Goal: Share content

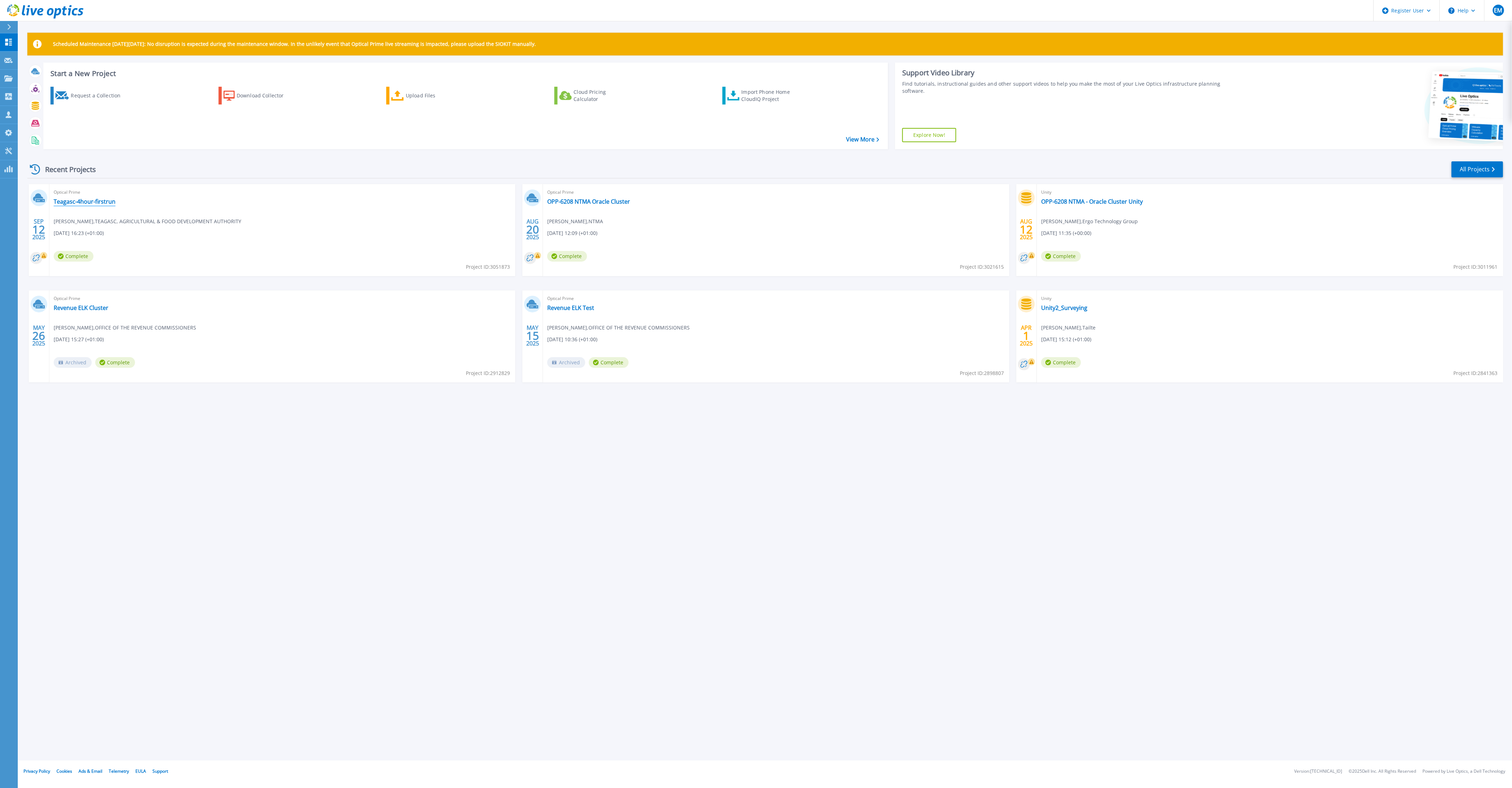
click at [81, 200] on link "Teagasc-4hour-firstrun" at bounding box center [84, 201] width 62 height 7
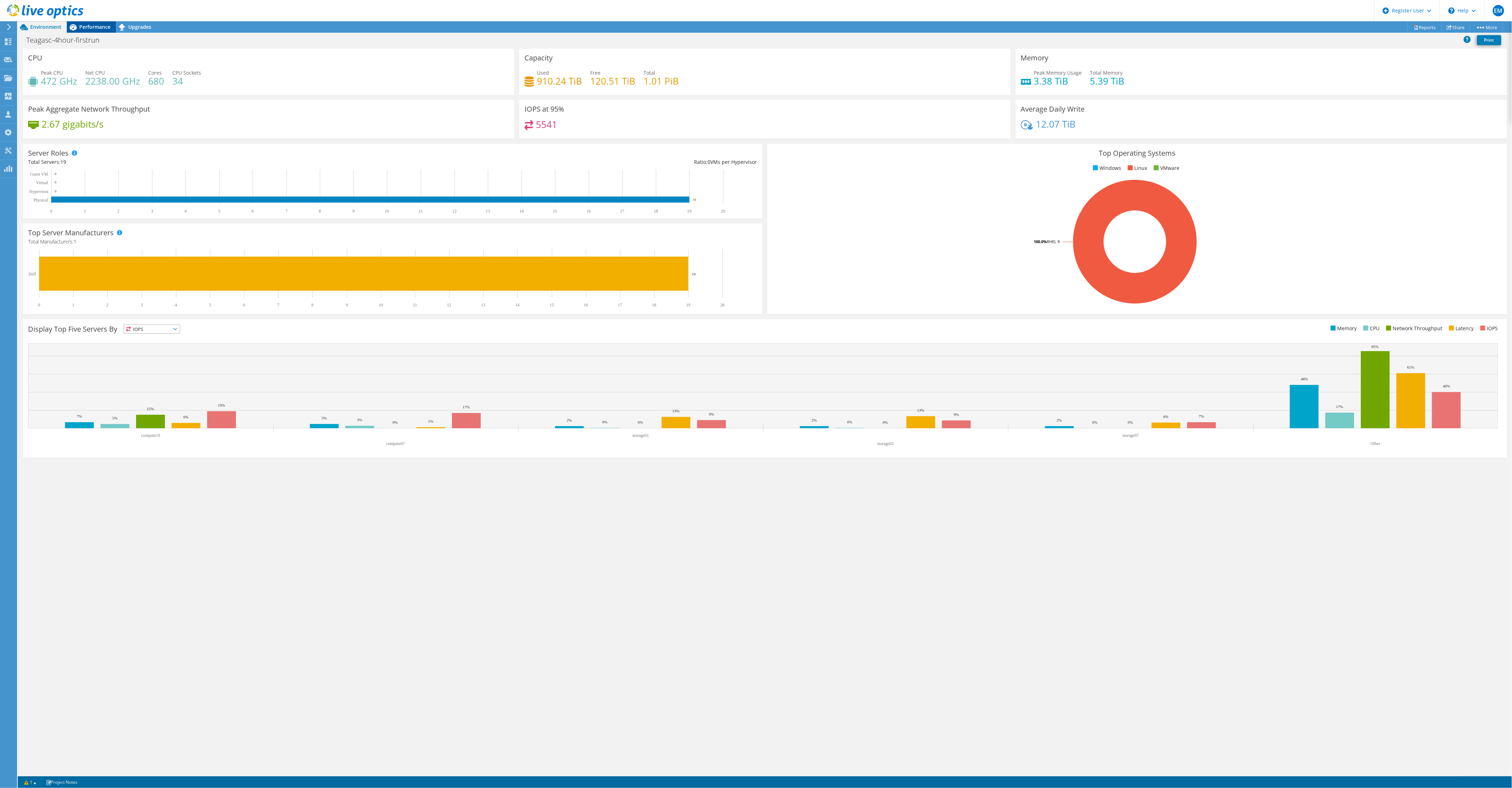
click at [96, 29] on span "Performance" at bounding box center [95, 27] width 31 height 7
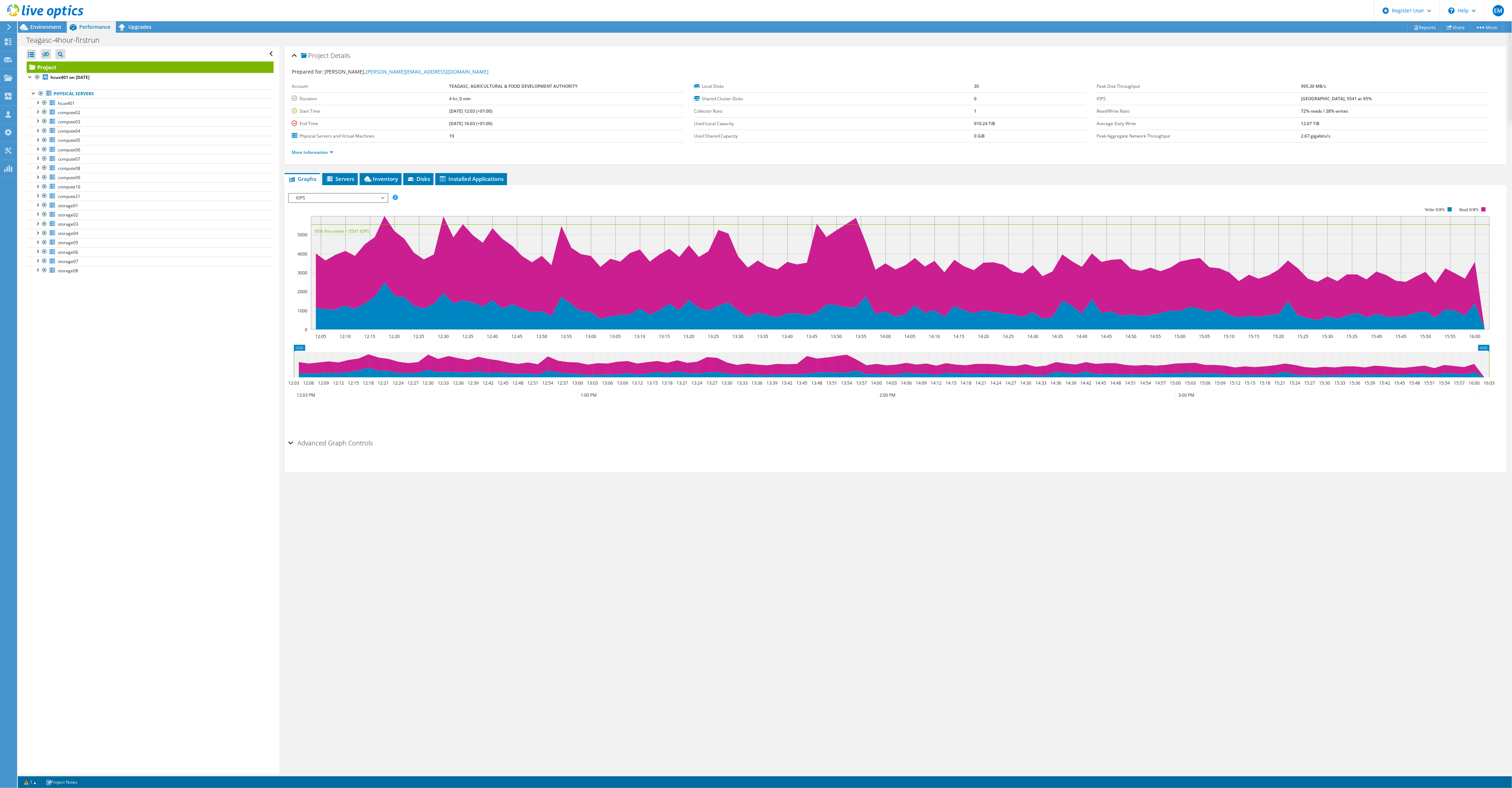
click at [297, 197] on span "IOPS" at bounding box center [338, 198] width 92 height 9
click at [308, 247] on li "CPU Percentage" at bounding box center [338, 249] width 99 height 9
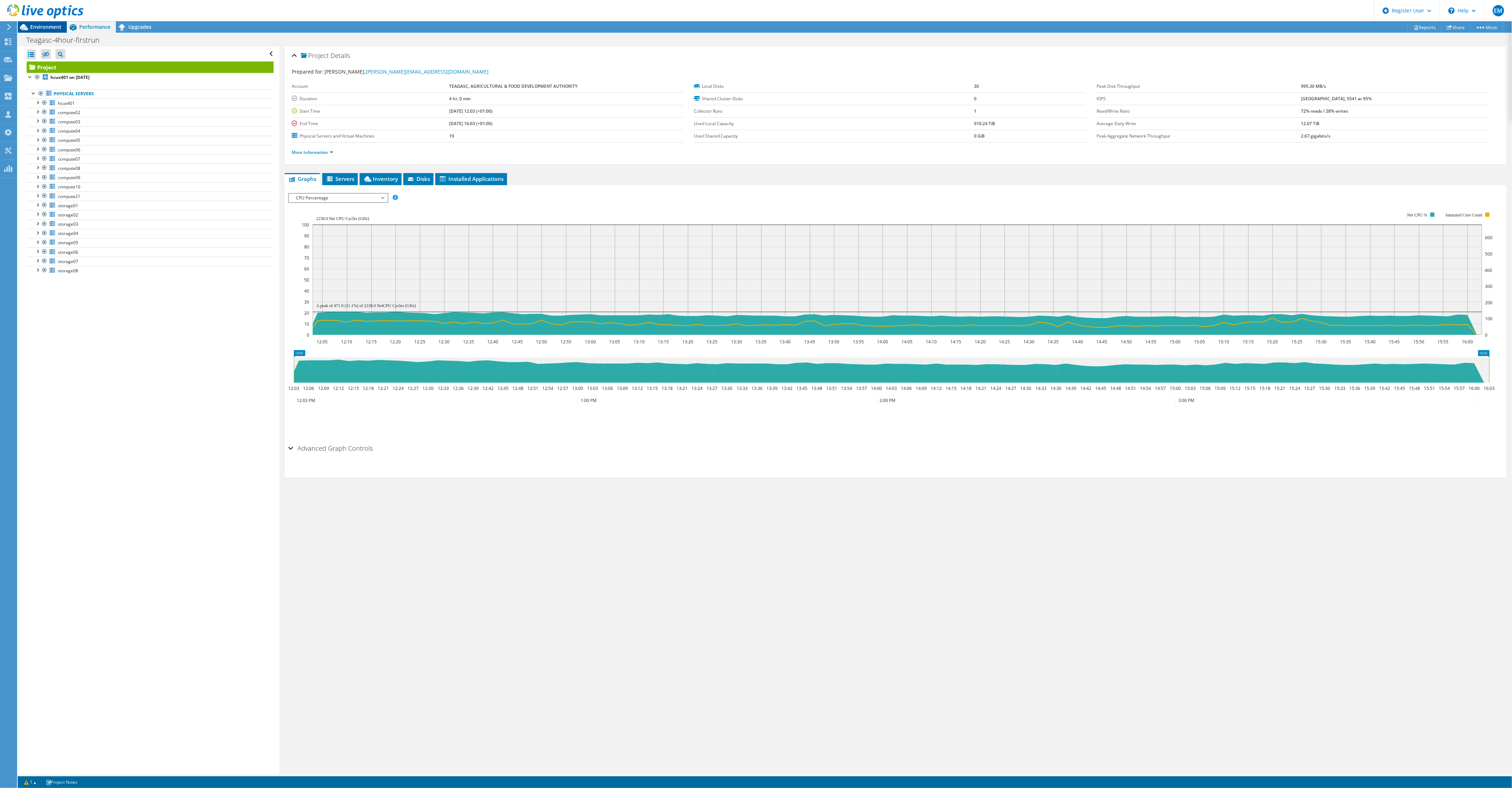
click at [49, 32] on div "Environment" at bounding box center [42, 26] width 49 height 11
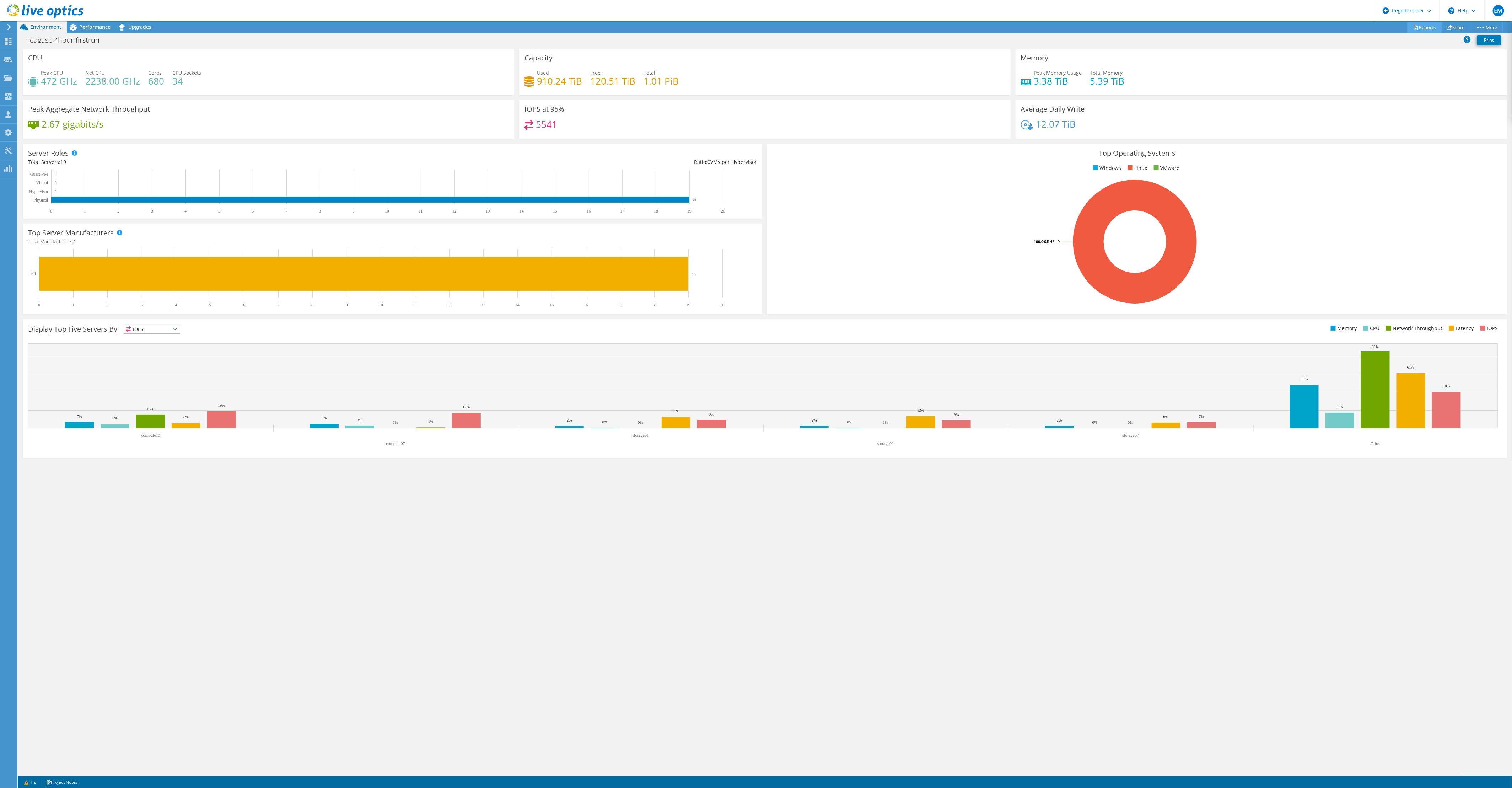
click at [1422, 26] on link "Reports" at bounding box center [1425, 27] width 34 height 11
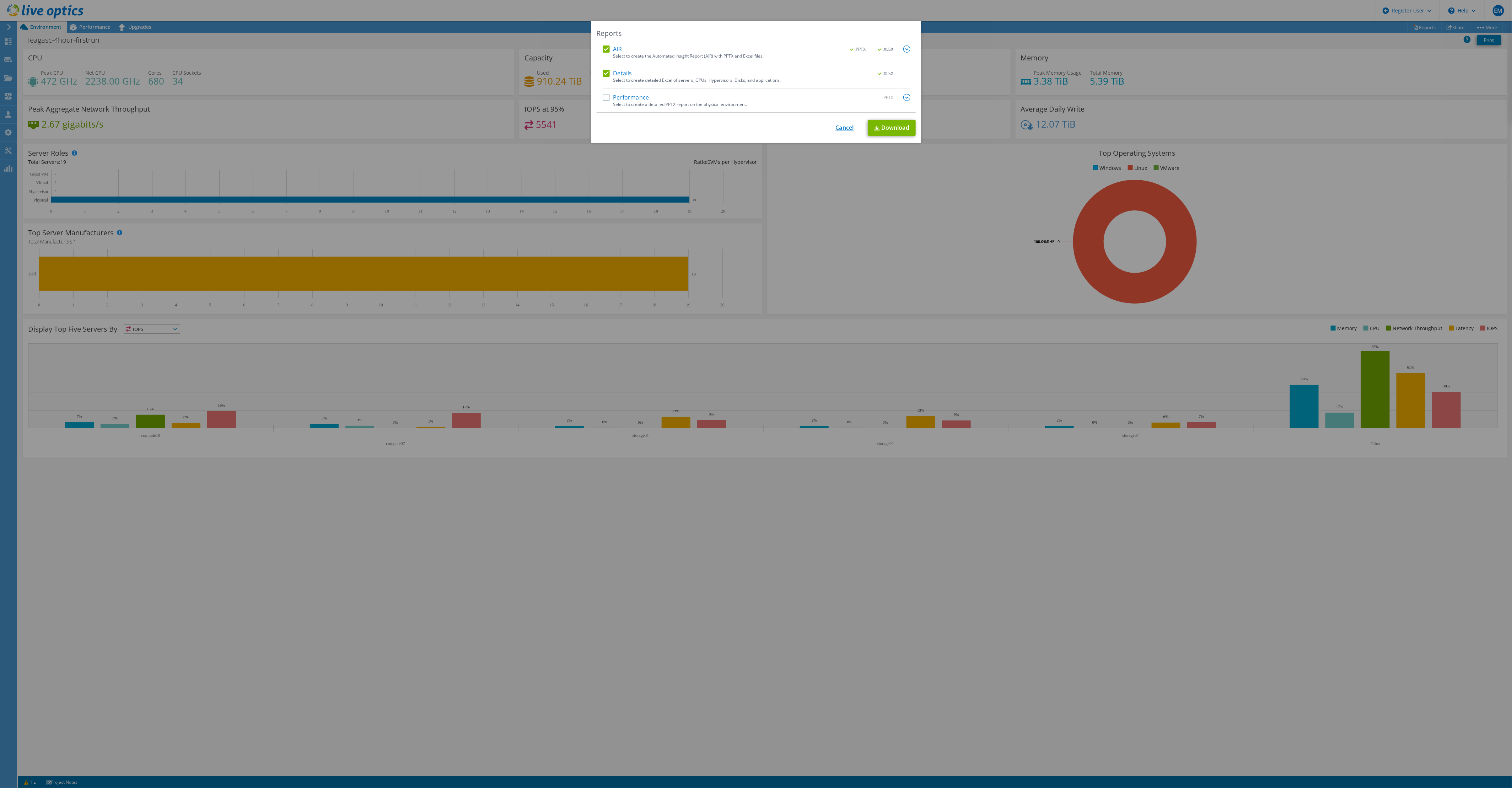
click at [836, 127] on link "Cancel" at bounding box center [845, 128] width 18 height 7
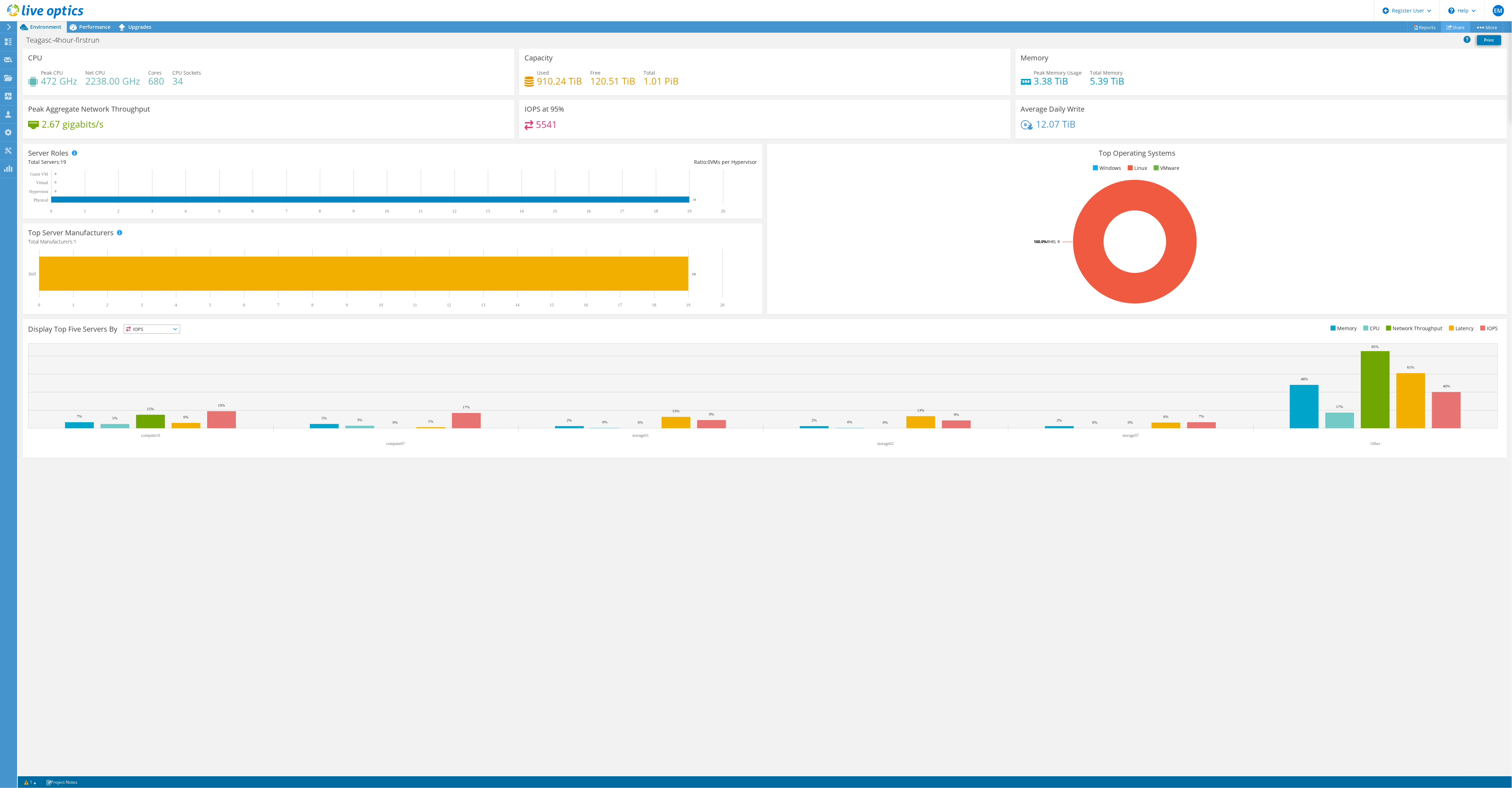
click at [1453, 27] on link "Share" at bounding box center [1456, 27] width 29 height 11
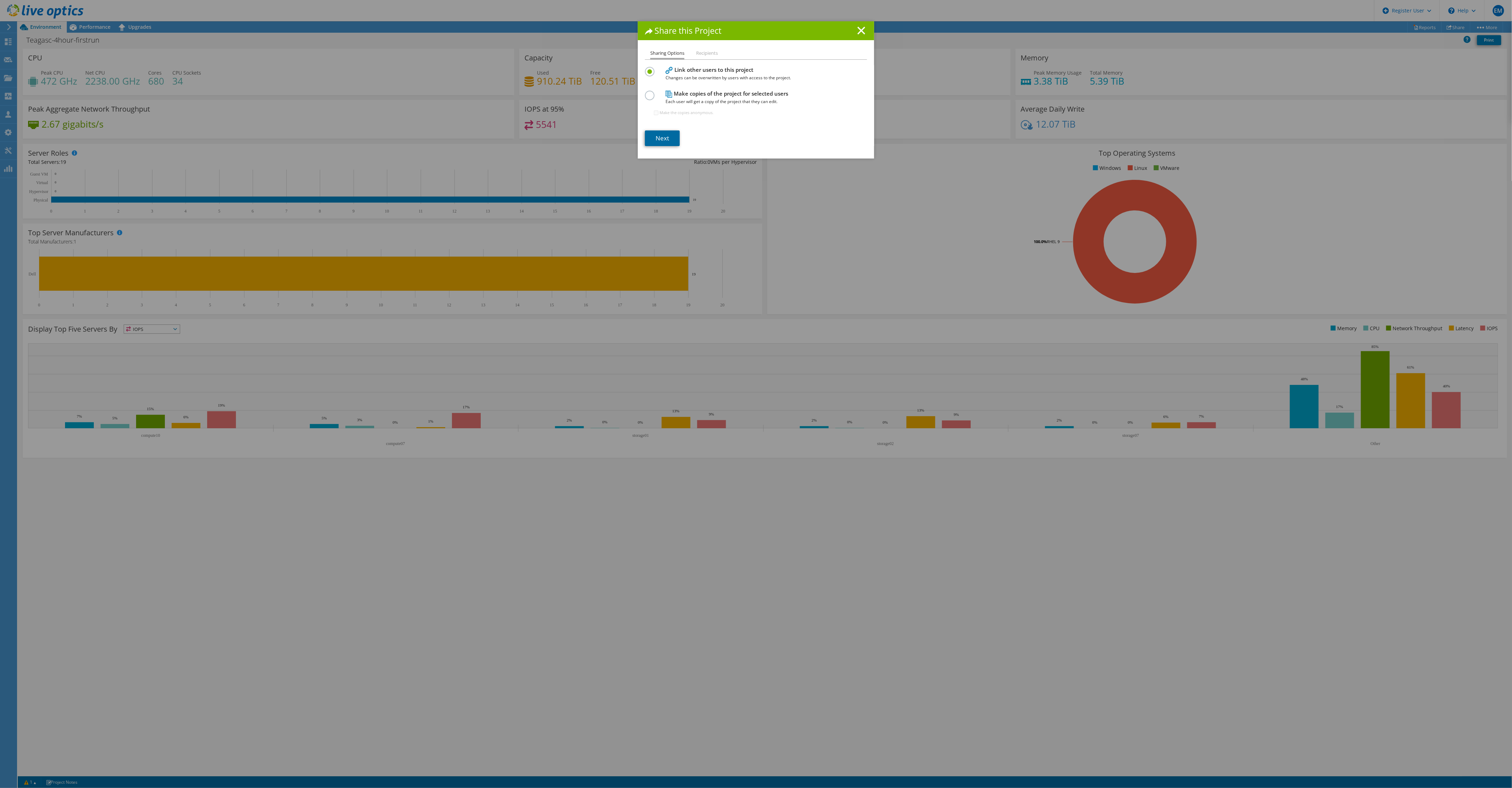
click at [665, 136] on link "Next" at bounding box center [662, 138] width 35 height 16
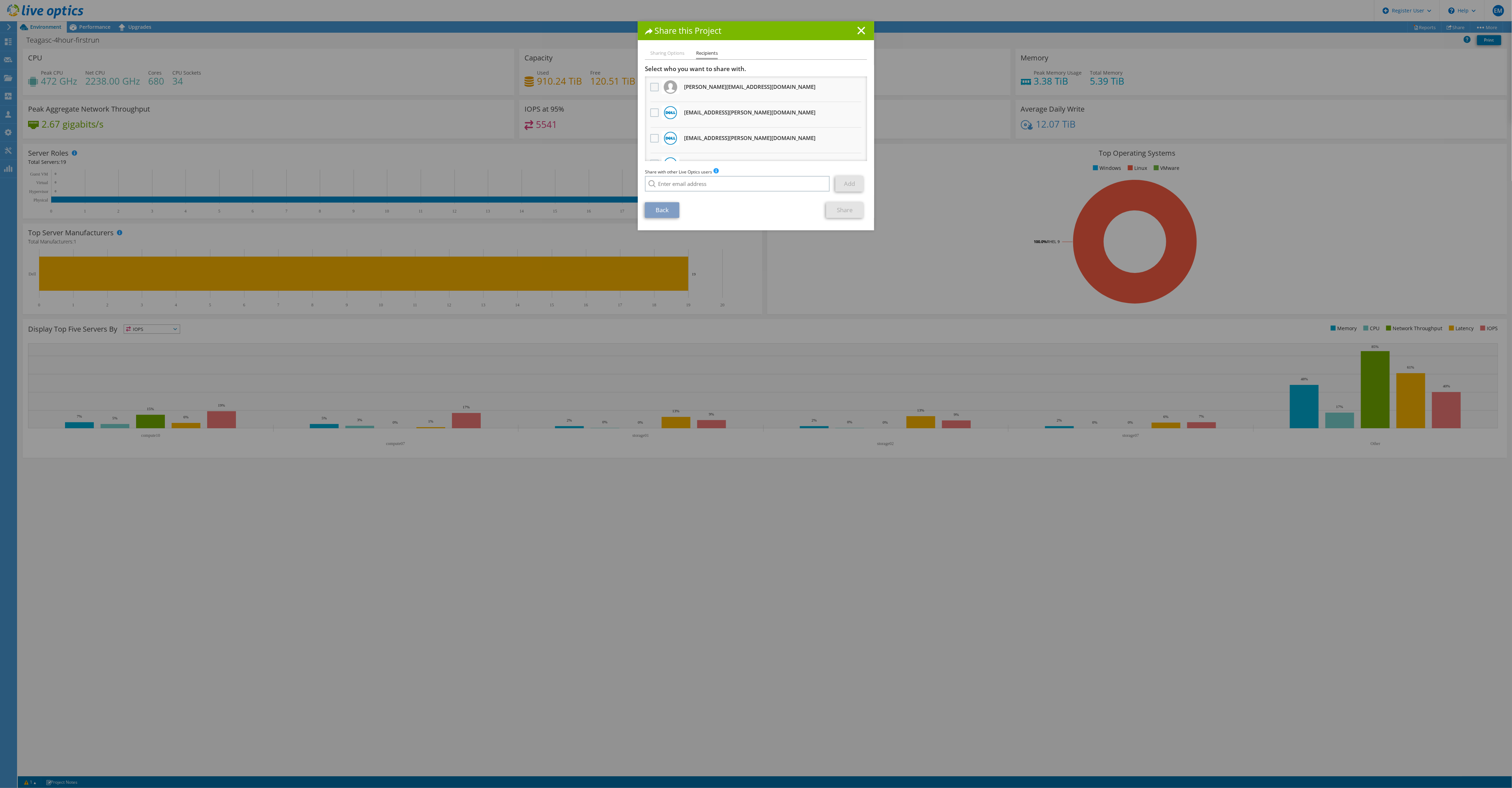
click at [650, 88] on label at bounding box center [656, 87] width 11 height 9
click at [0, 0] on input "checkbox" at bounding box center [0, 0] width 0 height 0
click at [653, 115] on label at bounding box center [656, 113] width 11 height 9
click at [0, 0] on input "checkbox" at bounding box center [0, 0] width 0 height 0
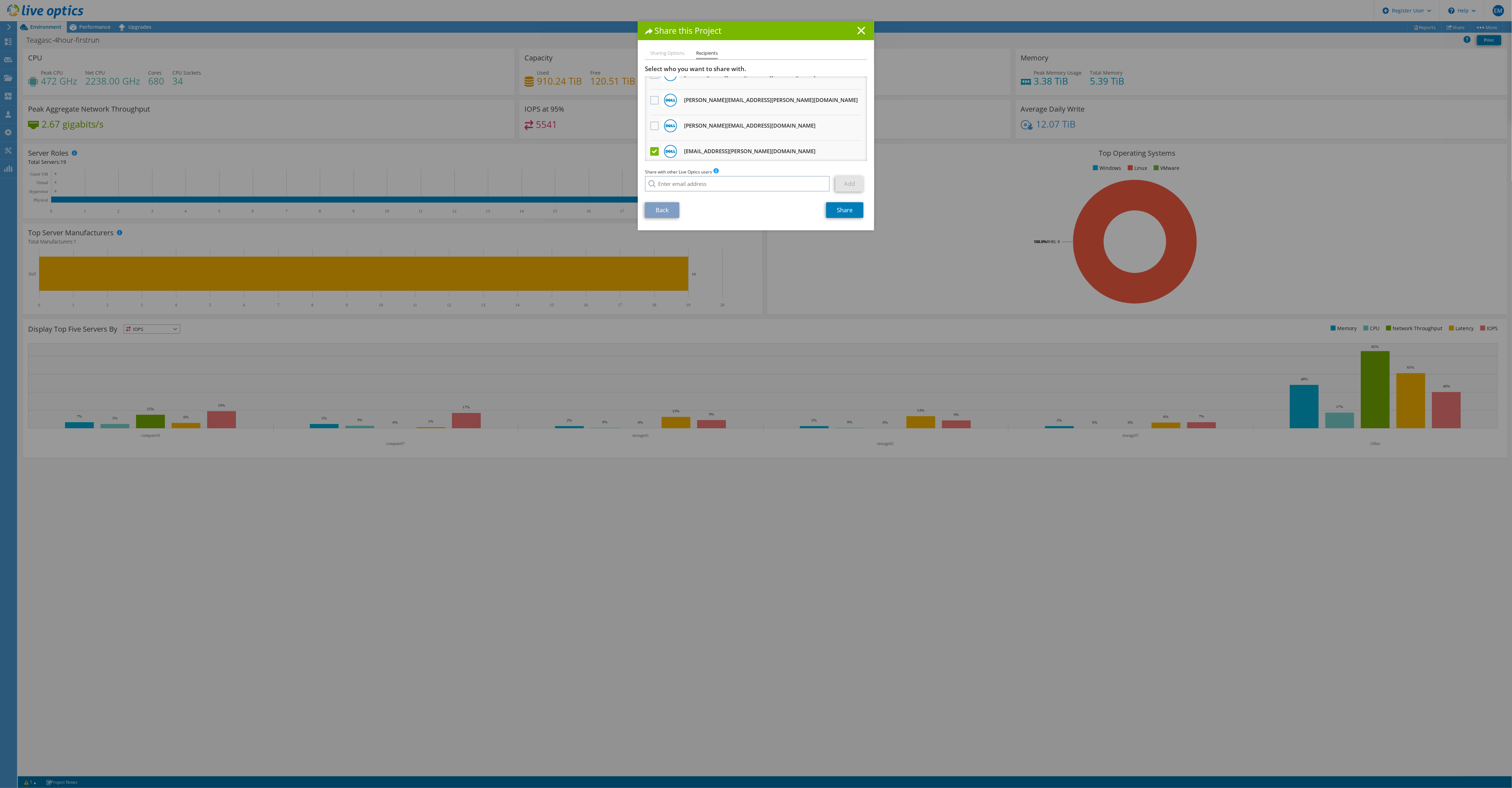
click at [650, 147] on label at bounding box center [656, 151] width 11 height 9
click at [0, 0] on input "checkbox" at bounding box center [0, 0] width 0 height 0
click at [650, 147] on label at bounding box center [656, 151] width 11 height 9
click at [0, 0] on input "checkbox" at bounding box center [0, 0] width 0 height 0
click at [650, 147] on label at bounding box center [656, 151] width 11 height 9
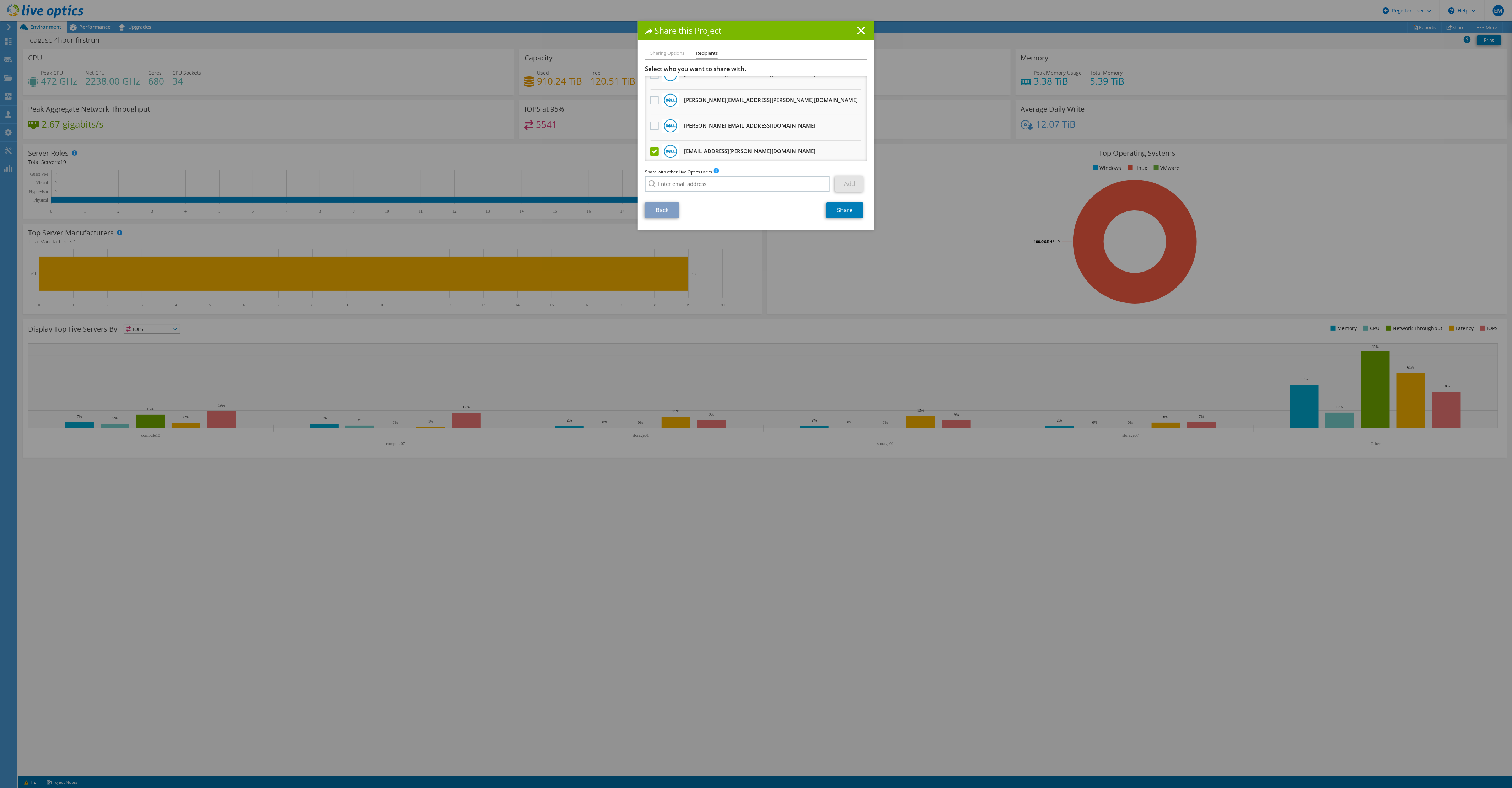
click at [0, 0] on input "checkbox" at bounding box center [0, 0] width 0 height 0
click at [692, 181] on input "search" at bounding box center [737, 184] width 185 height 16
paste input "[EMAIL_ADDRESS][DOMAIN_NAME]"
type input "[EMAIL_ADDRESS][DOMAIN_NAME]"
click at [848, 187] on link "Add" at bounding box center [849, 184] width 28 height 16
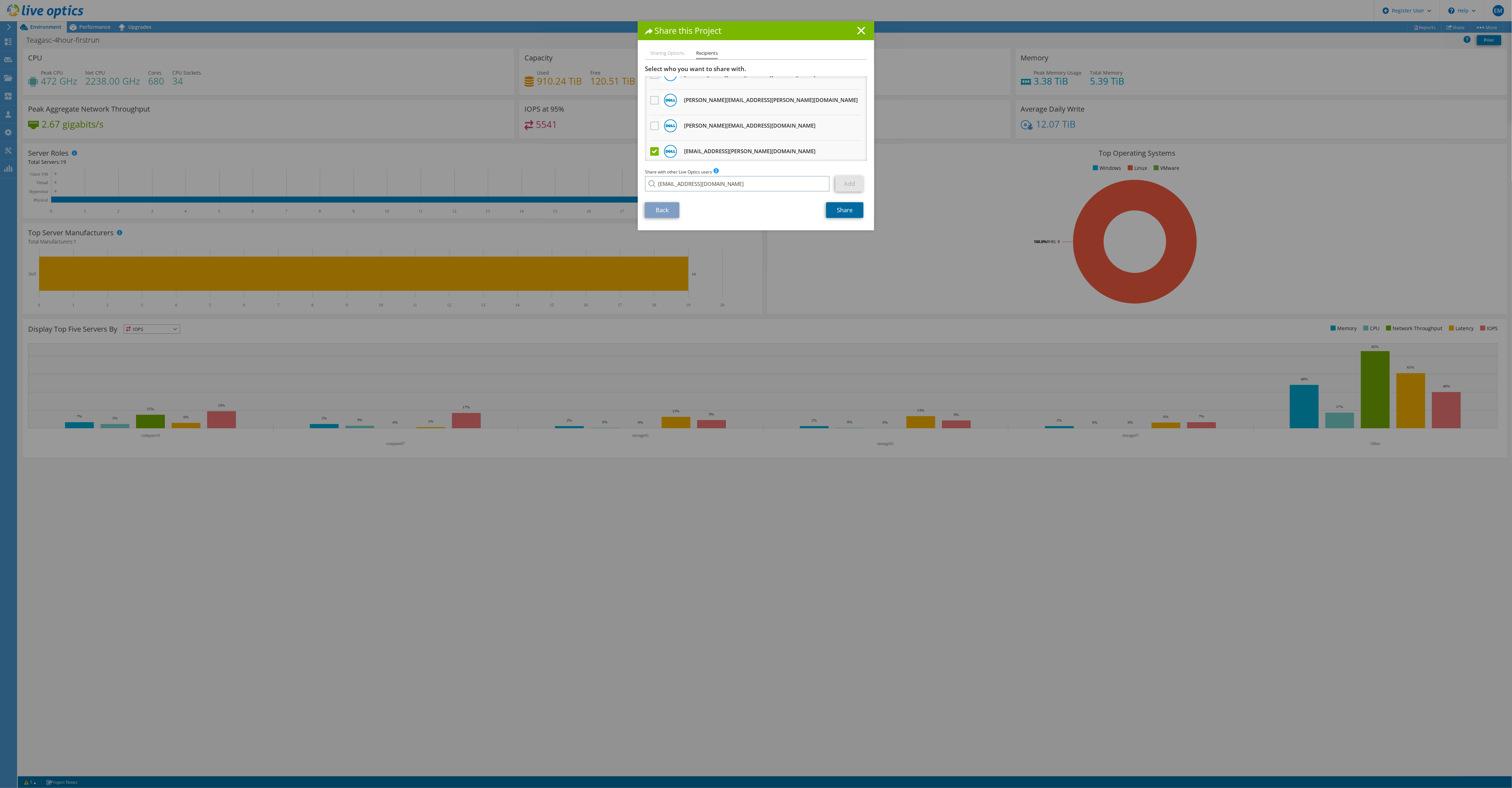
click at [842, 213] on link "Share" at bounding box center [845, 210] width 38 height 16
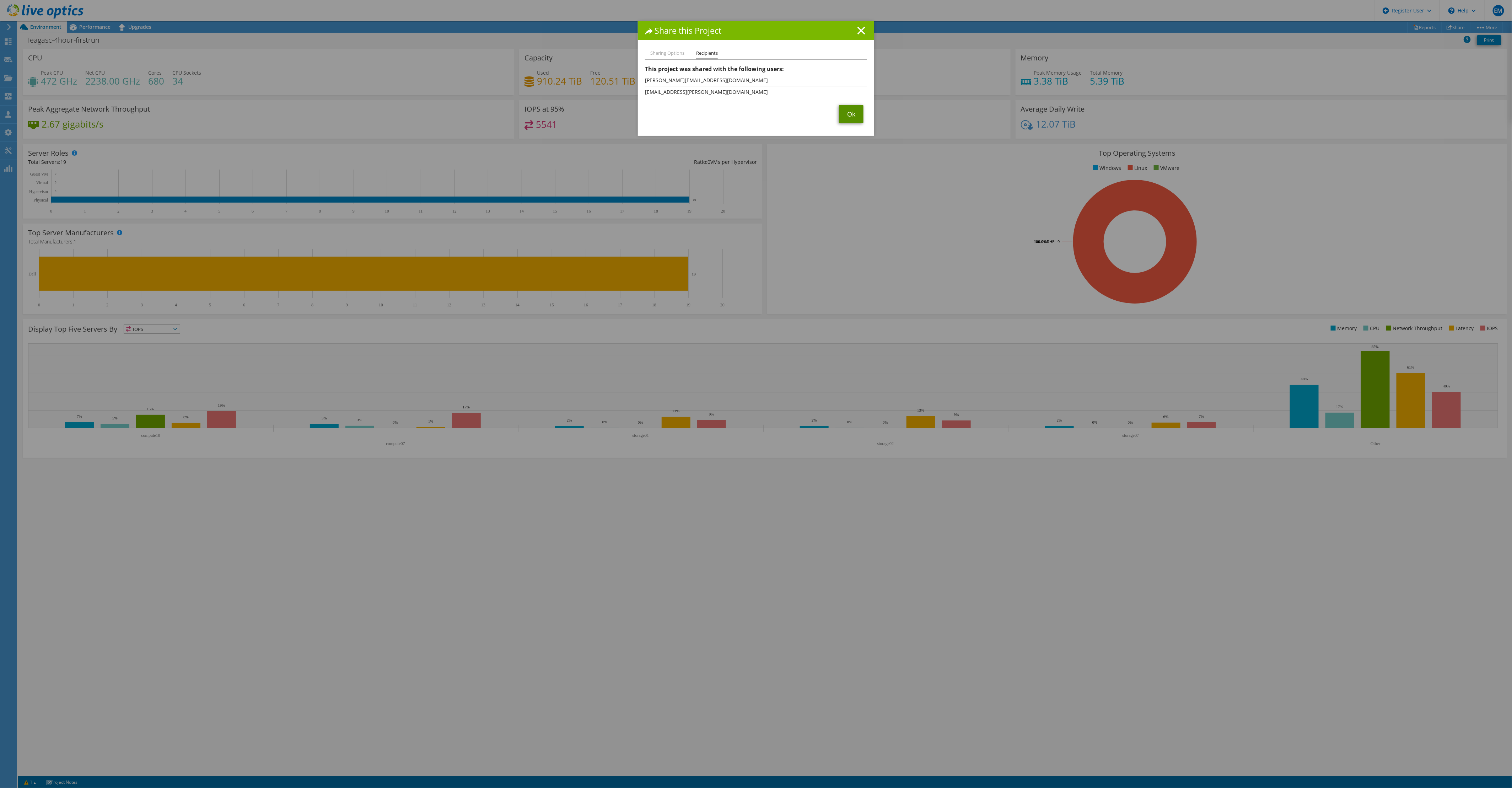
click at [850, 116] on link "Ok" at bounding box center [851, 114] width 25 height 18
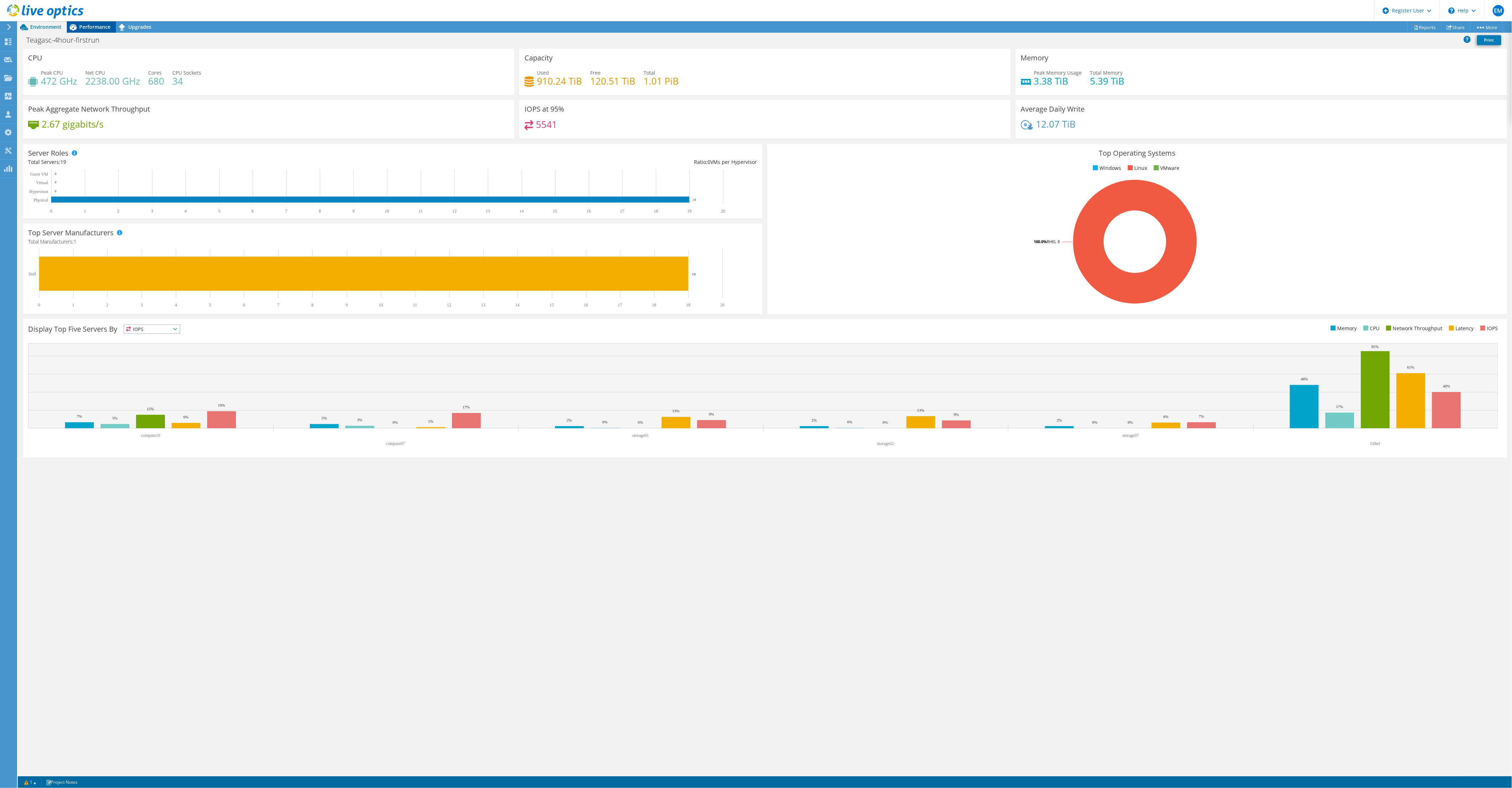
click at [90, 24] on span "Performance" at bounding box center [95, 27] width 31 height 7
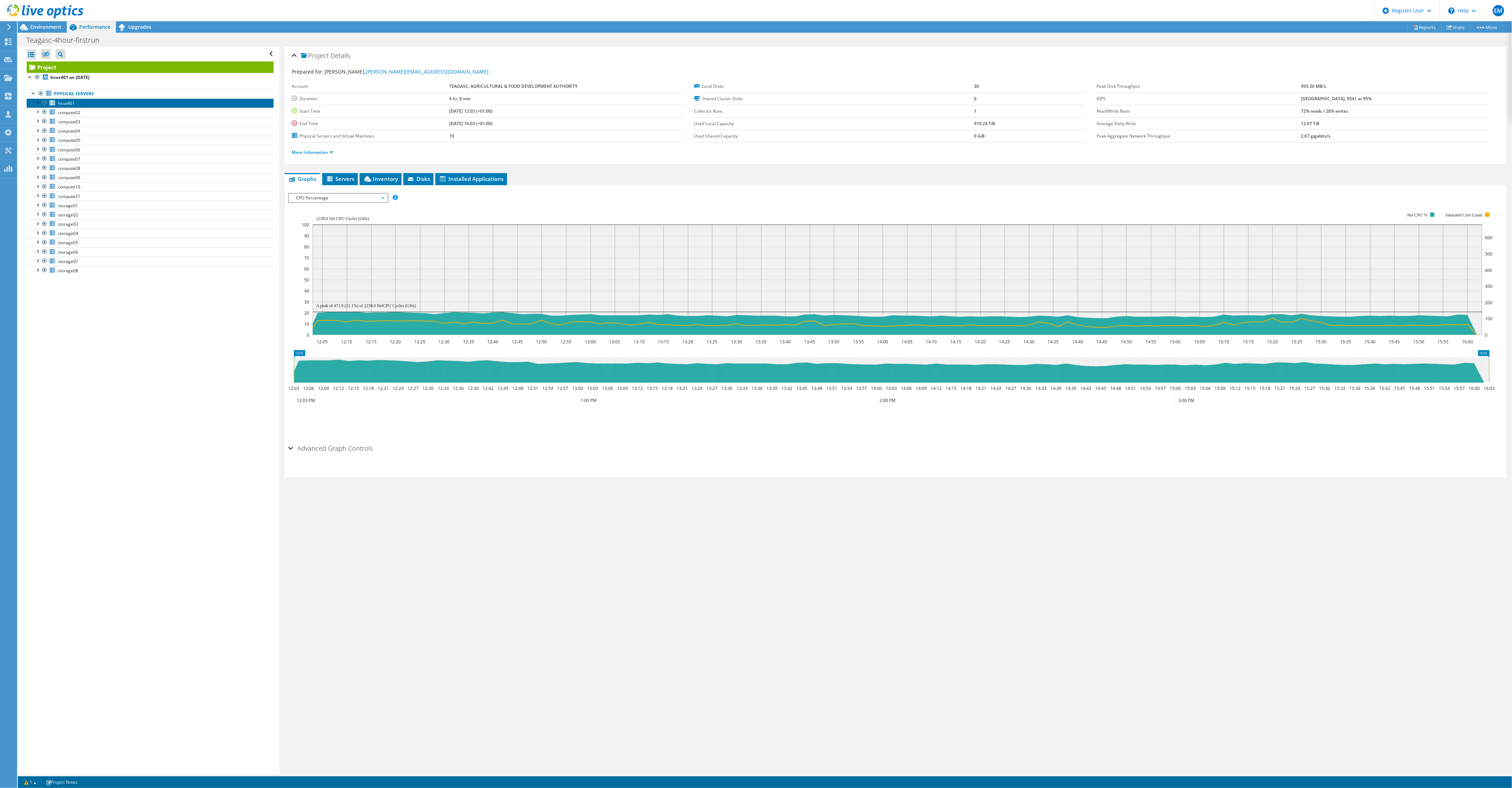
click at [64, 105] on span "hcux401" at bounding box center [66, 103] width 16 height 6
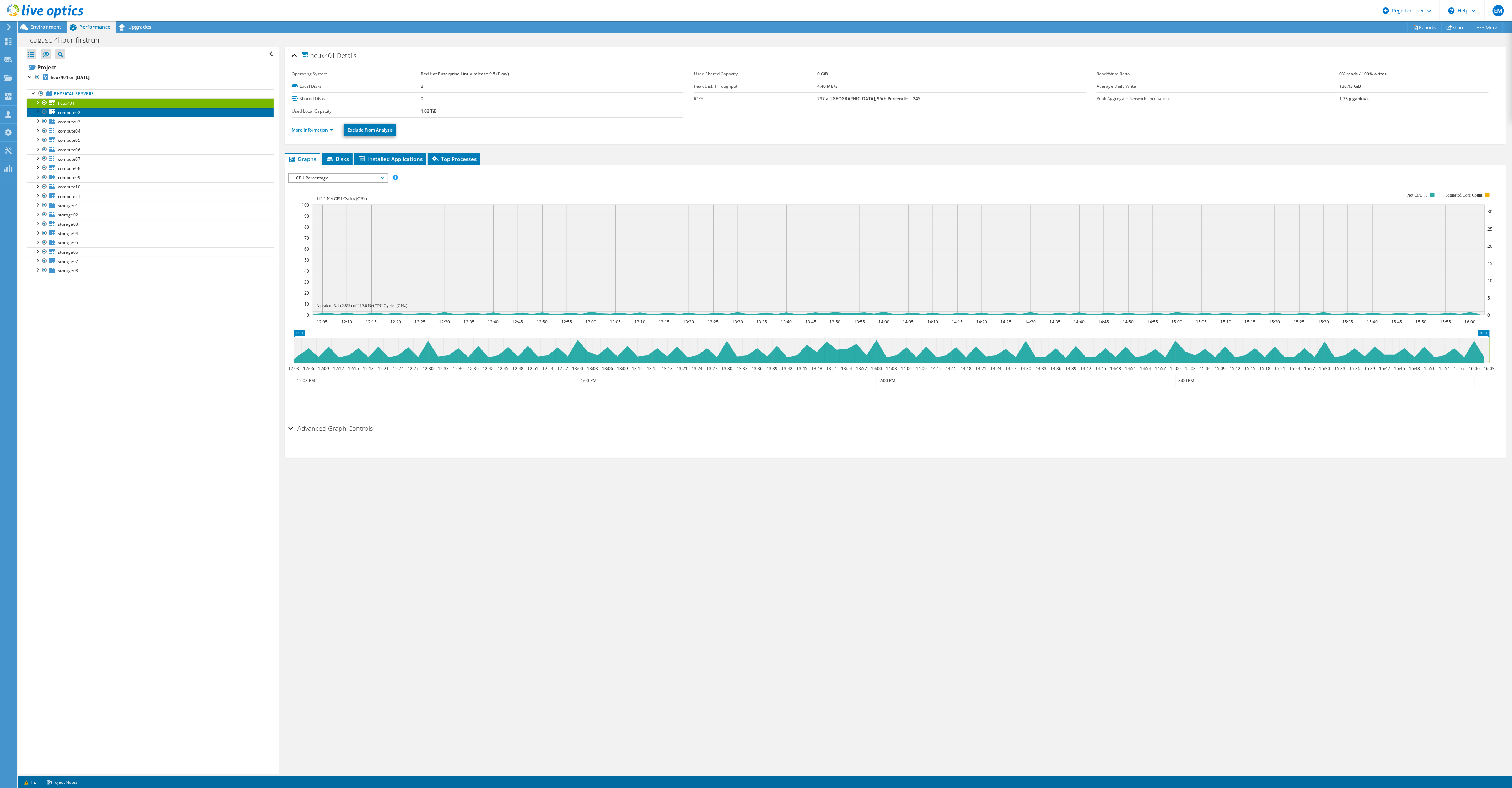
click at [63, 115] on span "compute02" at bounding box center [69, 112] width 22 height 6
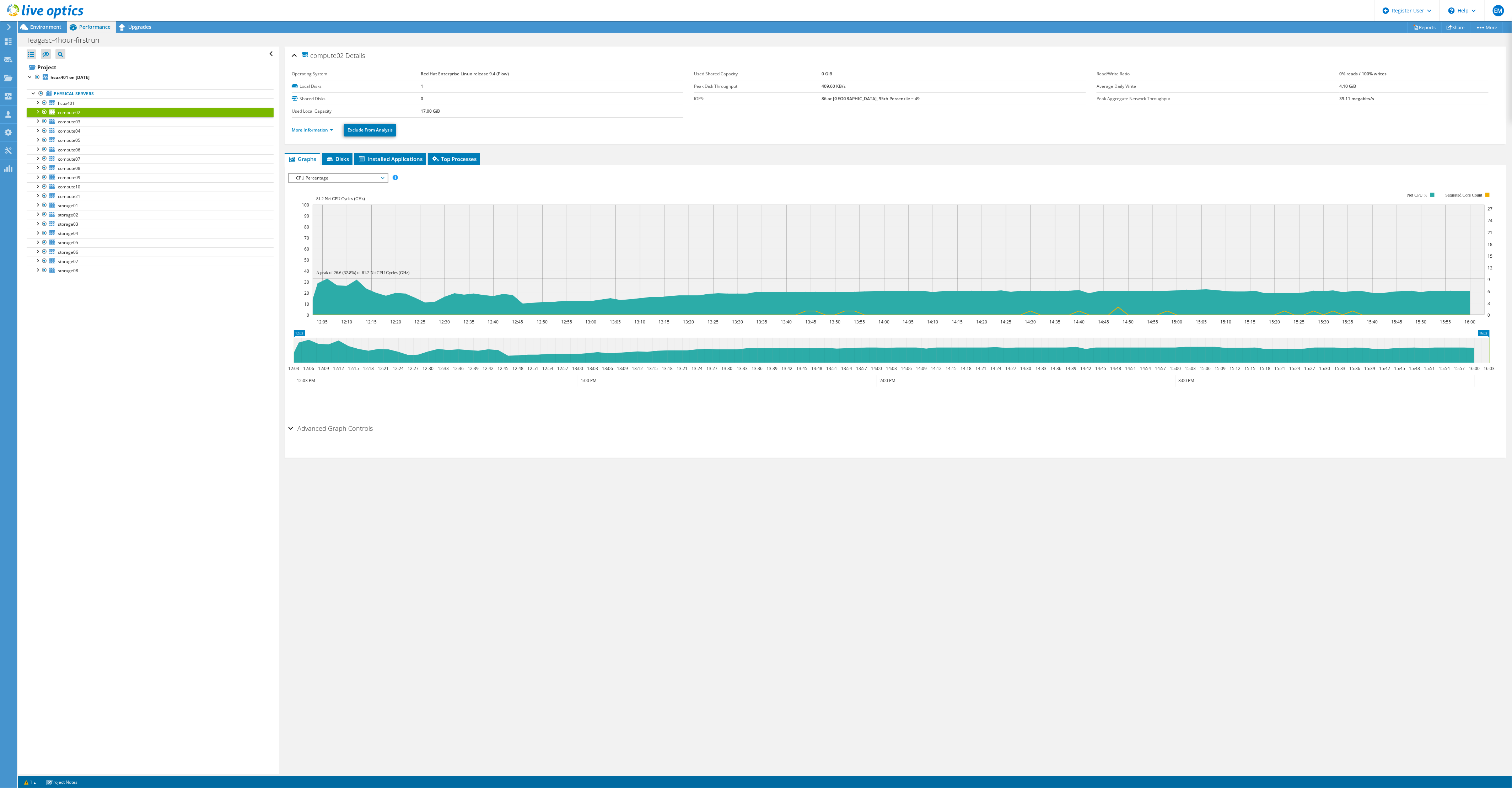
click at [321, 130] on link "More Information" at bounding box center [312, 130] width 42 height 6
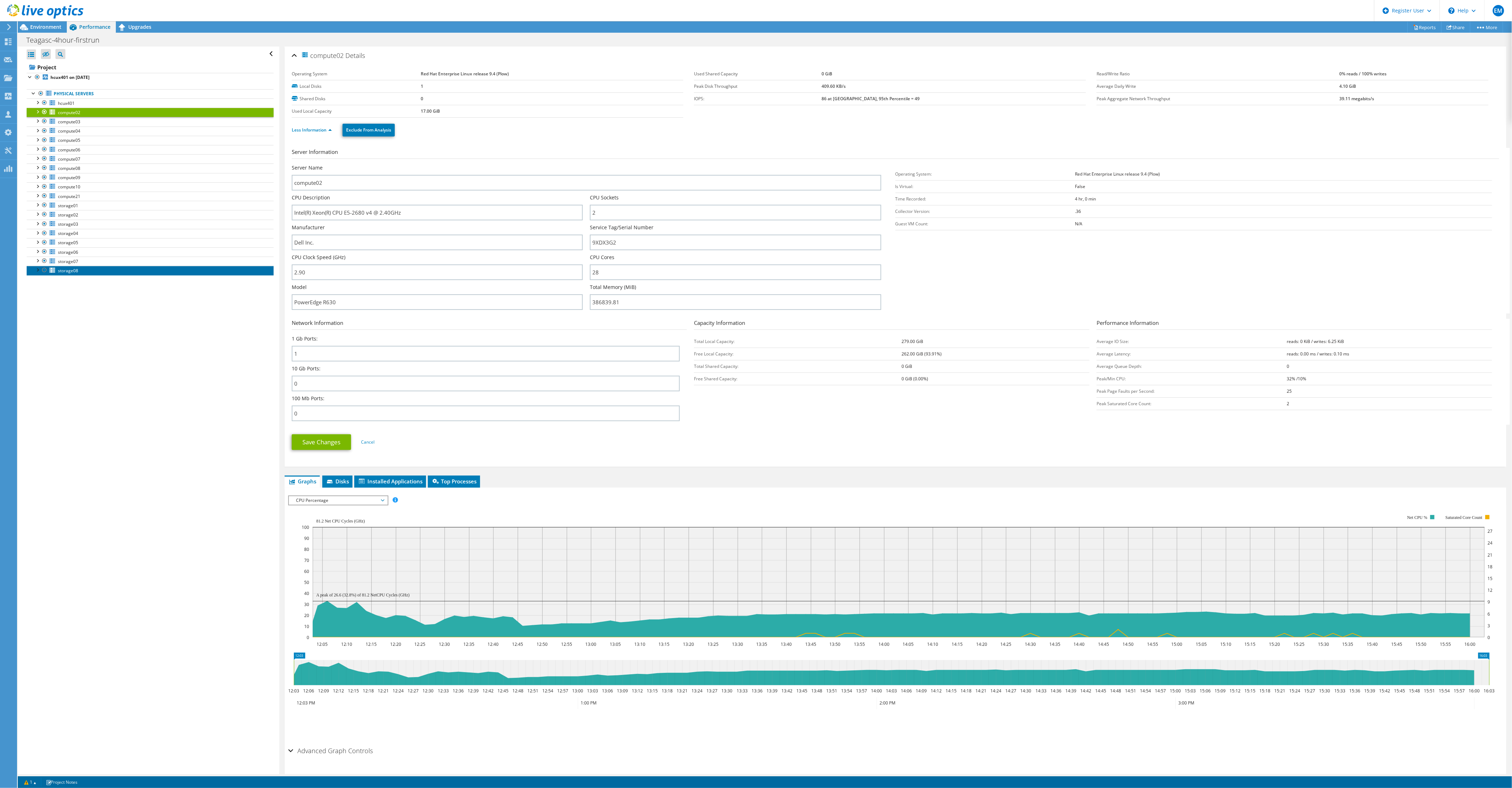
click at [95, 272] on link "storage08" at bounding box center [150, 271] width 247 height 9
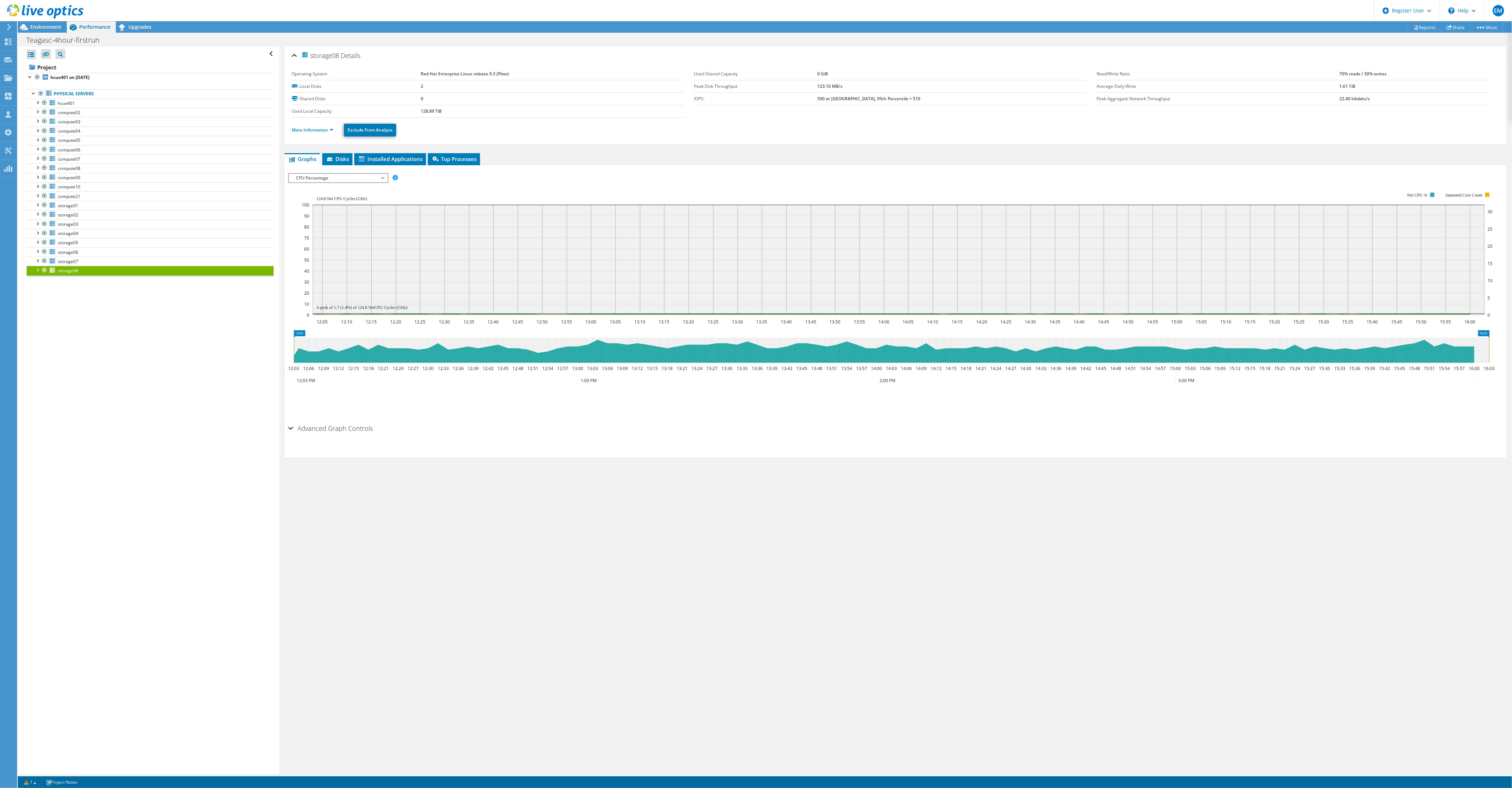
click at [38, 269] on div at bounding box center [38, 270] width 7 height 7
click at [41, 269] on div at bounding box center [45, 270] width 7 height 9
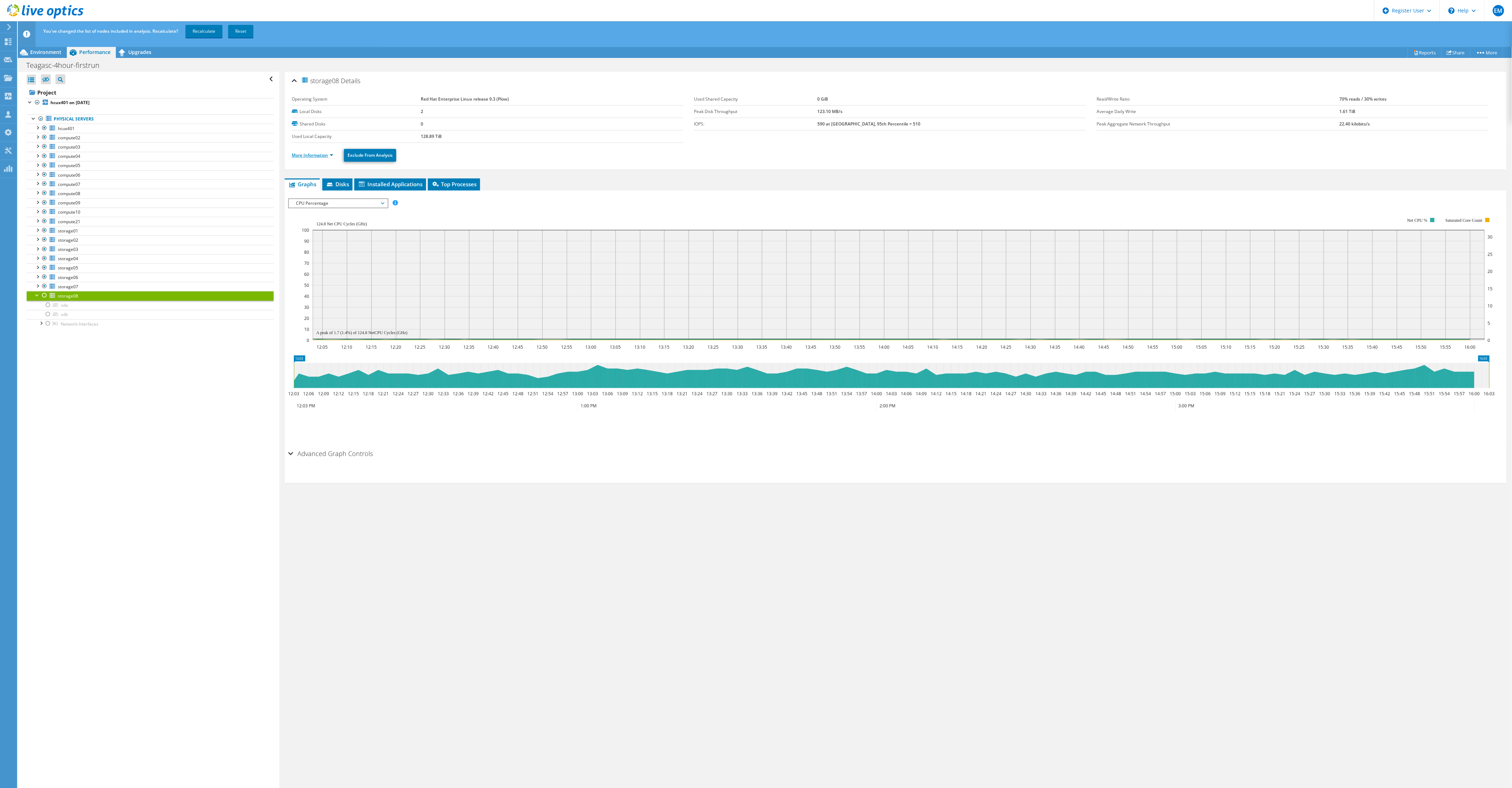
click at [316, 154] on link "More Information" at bounding box center [312, 155] width 42 height 6
click at [330, 181] on span "Disks" at bounding box center [337, 184] width 23 height 7
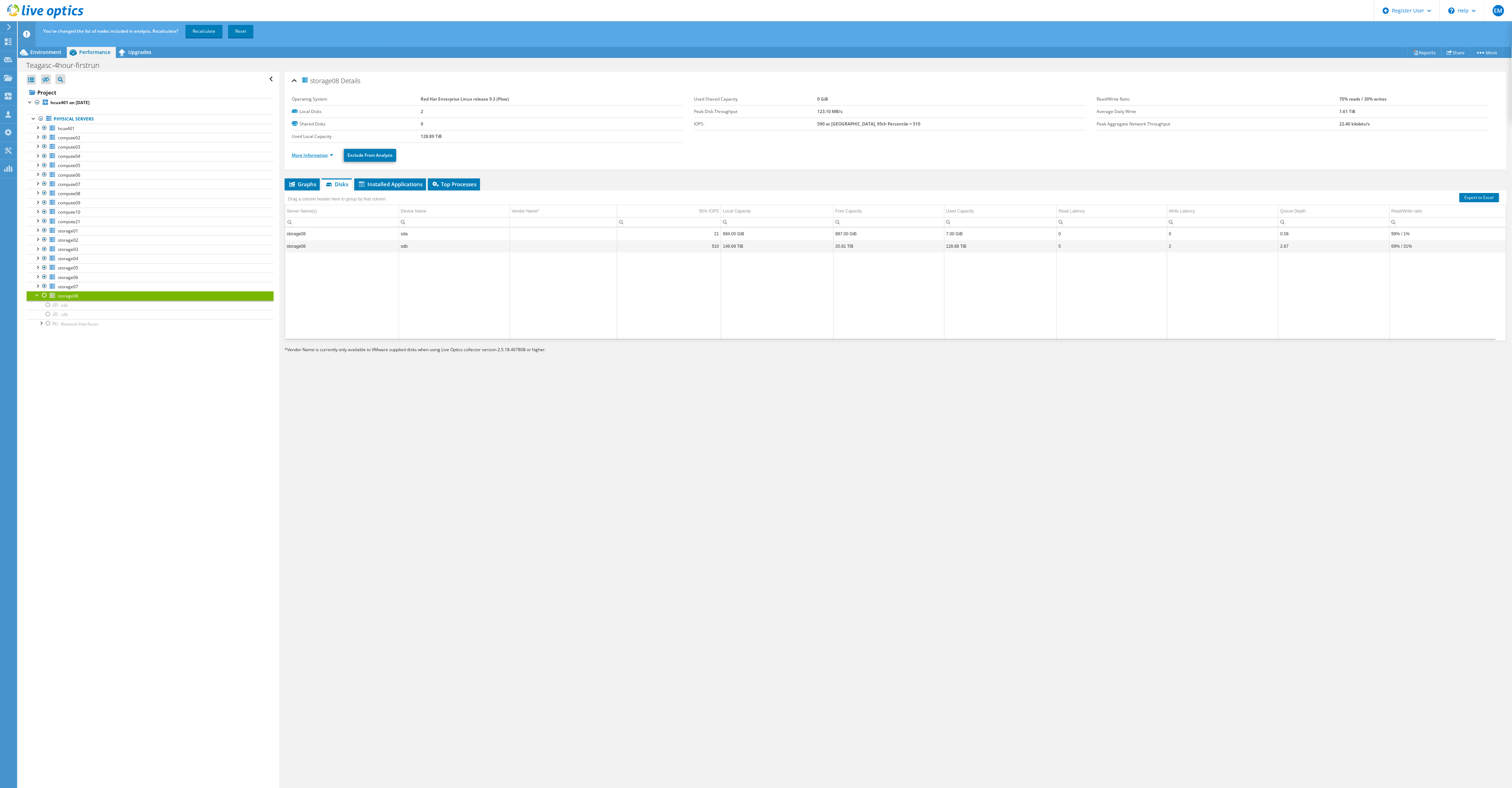
click at [328, 157] on link "More Information" at bounding box center [312, 155] width 42 height 6
click at [329, 153] on link "More Information" at bounding box center [312, 155] width 42 height 6
click at [298, 184] on span "Graphs" at bounding box center [302, 184] width 28 height 7
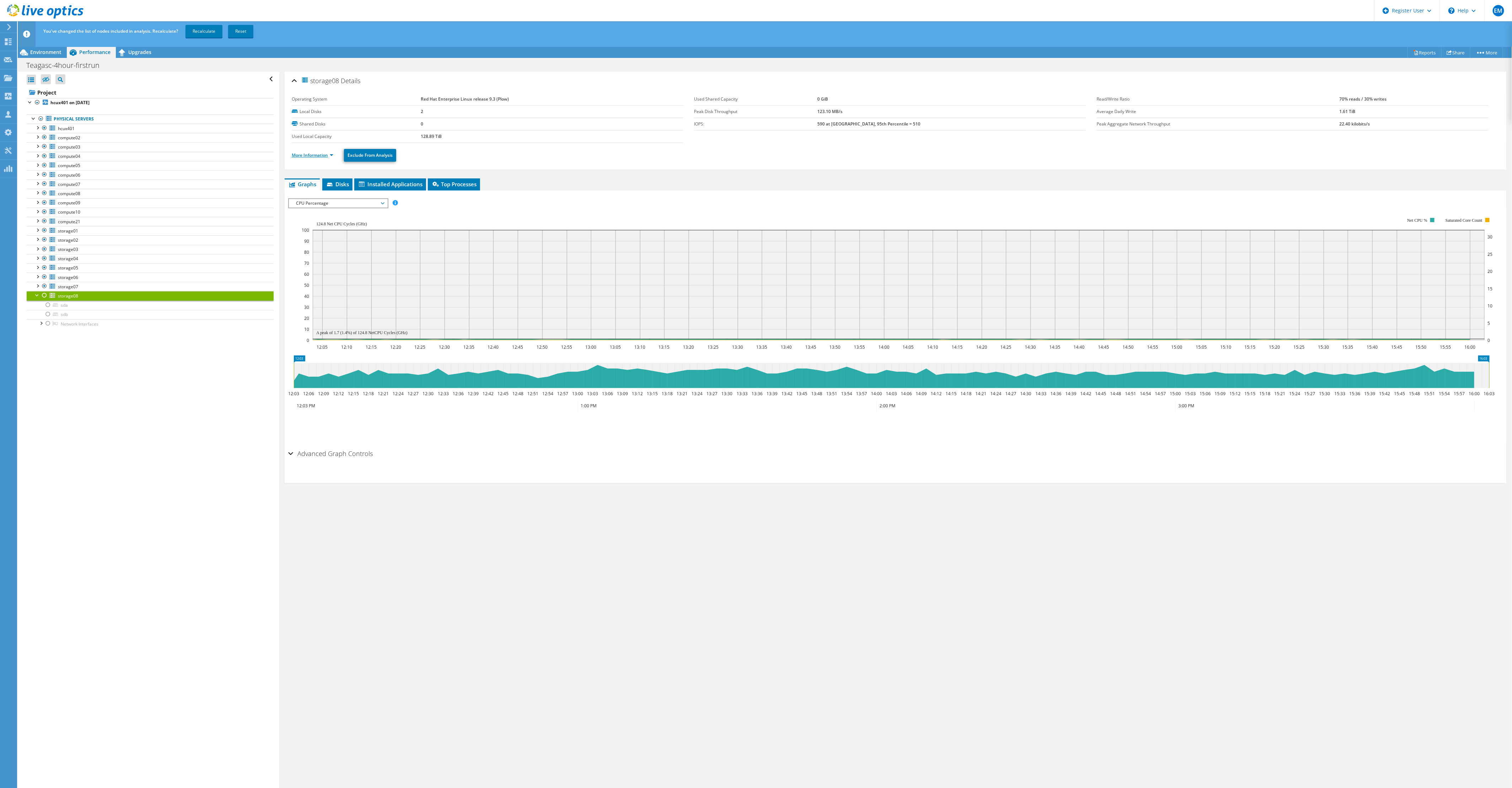
click at [326, 156] on link "More Information" at bounding box center [312, 155] width 42 height 6
click at [45, 297] on div at bounding box center [45, 295] width 7 height 9
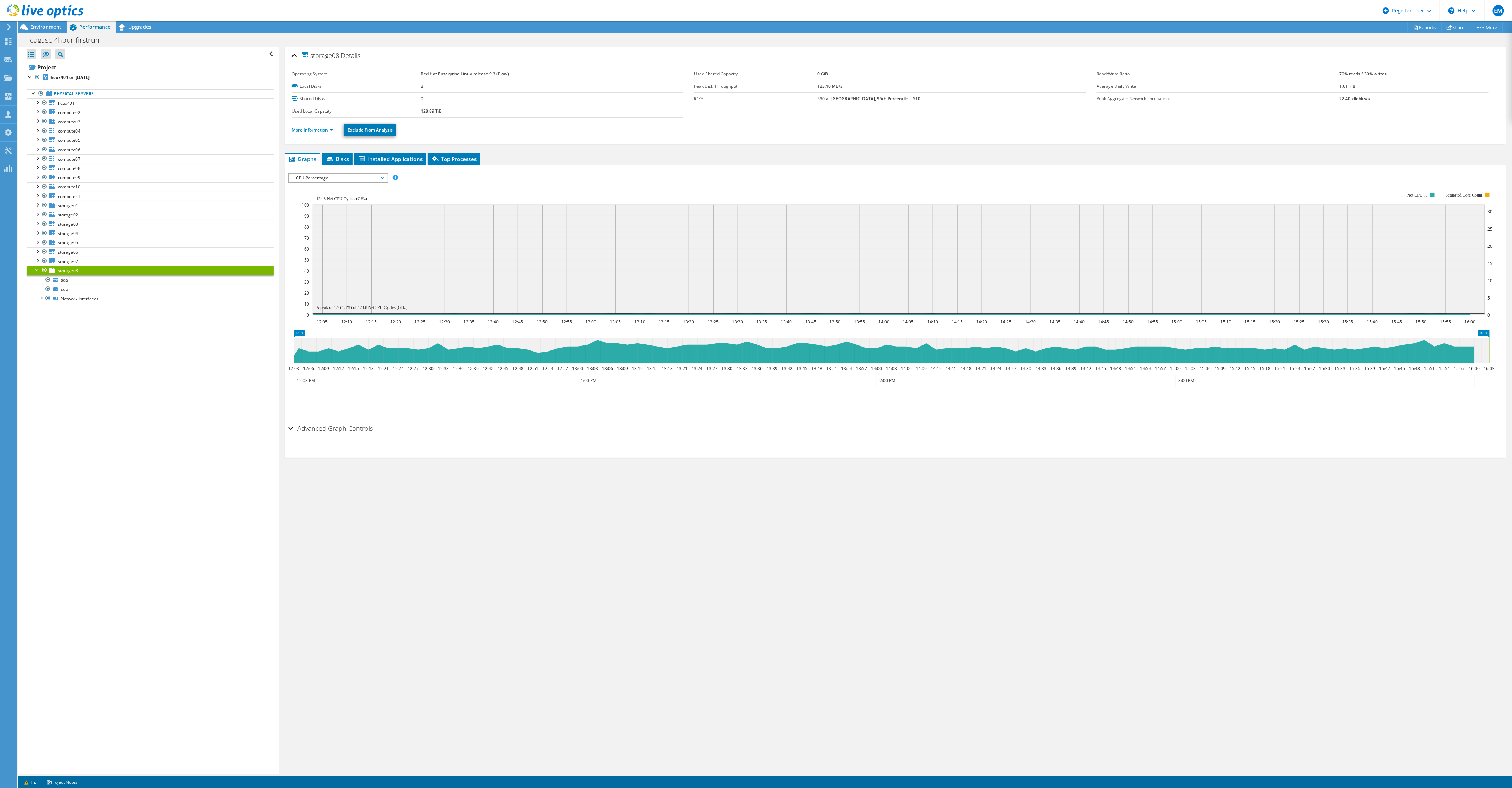
click at [328, 131] on link "More Information" at bounding box center [312, 130] width 42 height 6
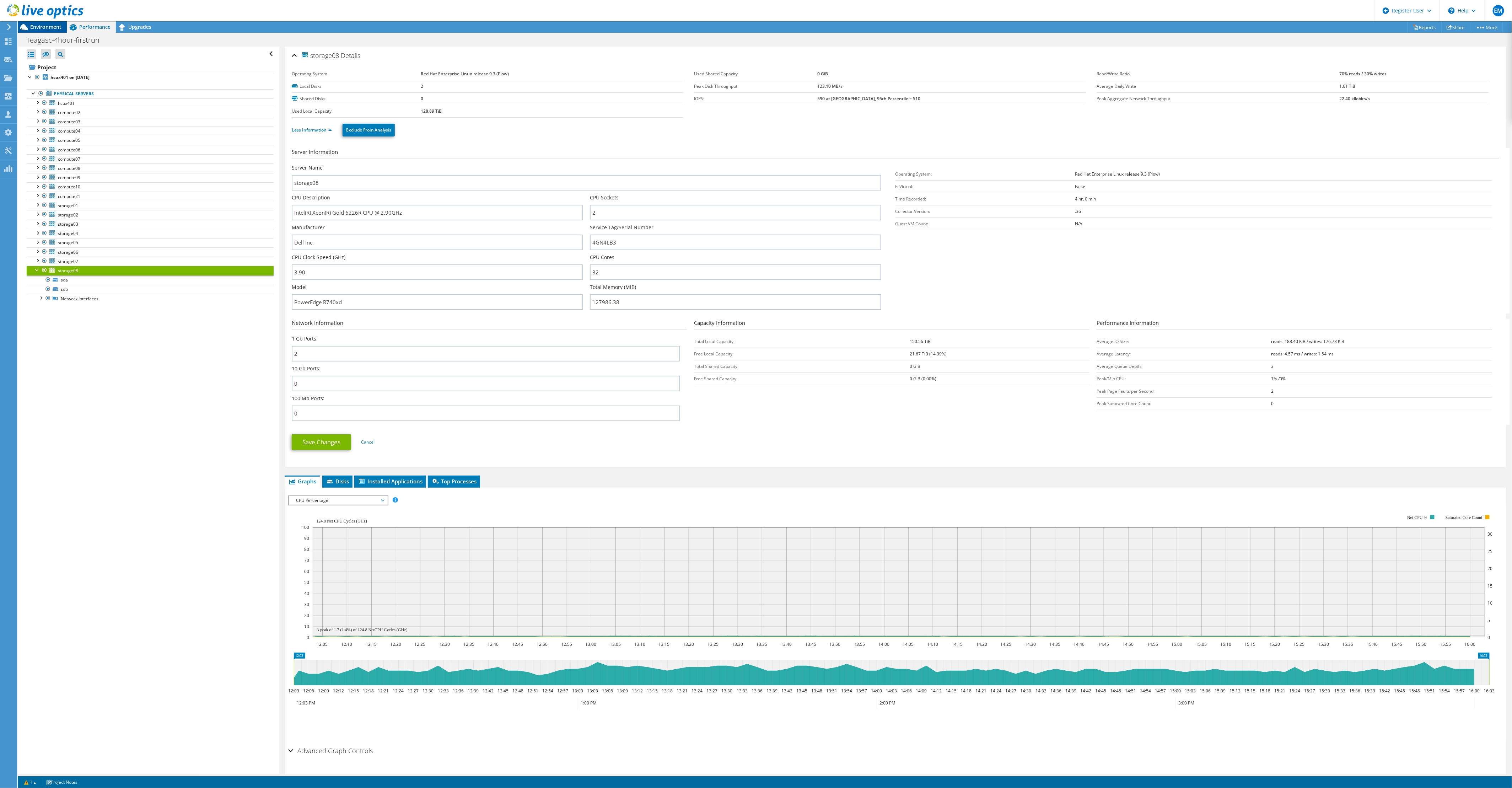
click at [32, 28] on span "Environment" at bounding box center [45, 27] width 31 height 7
